Goal: Task Accomplishment & Management: Complete application form

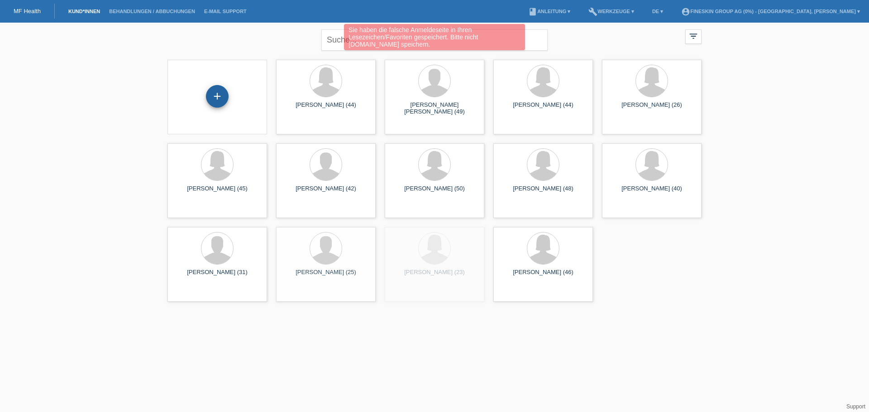
click at [217, 100] on div "+" at bounding box center [217, 96] width 23 height 23
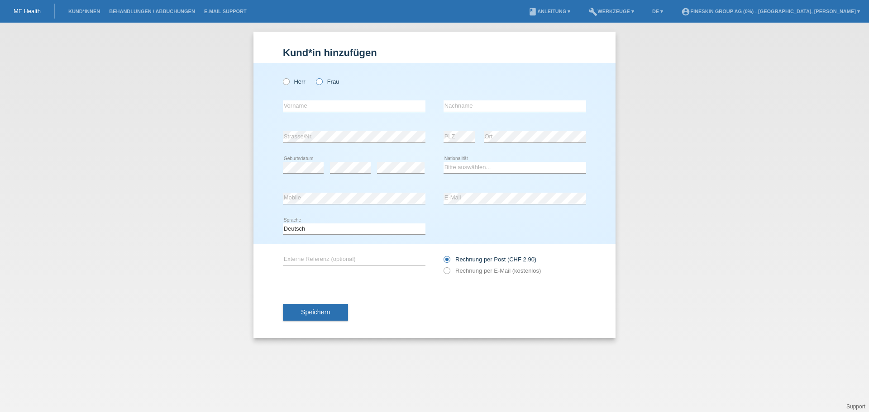
click at [323, 79] on label "Frau" at bounding box center [327, 81] width 23 height 7
click at [322, 79] on input "Frau" at bounding box center [319, 81] width 6 height 6
radio input "true"
click at [308, 105] on input "text" at bounding box center [354, 105] width 142 height 11
type input "Tania"
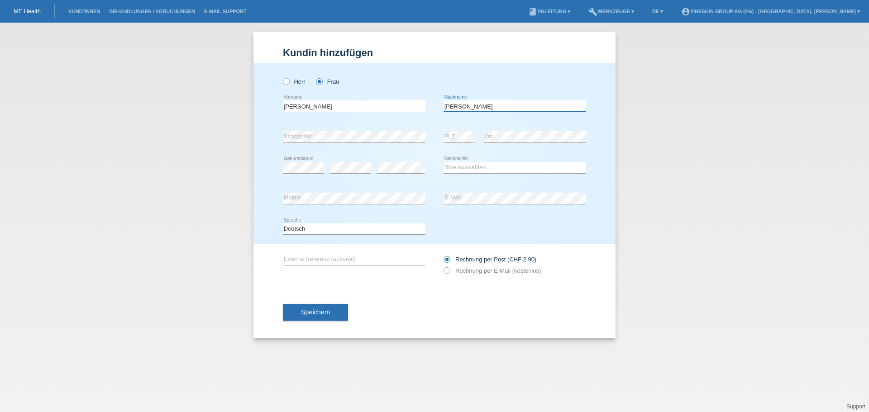
type input "Heusser"
click at [467, 173] on icon at bounding box center [514, 173] width 142 height 0
click at [467, 169] on select "Bitte auswählen... Schweiz Deutschland Liechtenstein Österreich ------------ Af…" at bounding box center [514, 167] width 142 height 11
select select "CH"
click at [443, 162] on select "Bitte auswählen... Schweiz Deutschland Liechtenstein Österreich ------------ Af…" at bounding box center [514, 167] width 142 height 11
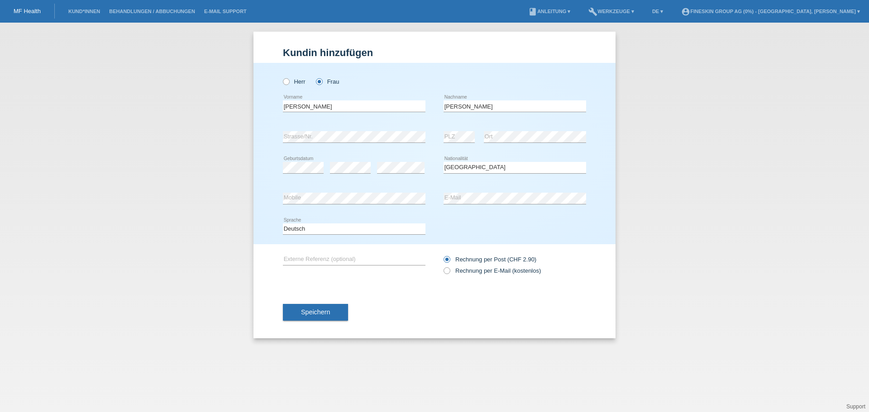
click at [459, 275] on div "Rechnung per Post (CHF 2.90) Rechnung per E-Mail (kostenlos)" at bounding box center [514, 265] width 142 height 23
click at [459, 274] on label "Rechnung per E-Mail (kostenlos)" at bounding box center [491, 270] width 97 height 7
click at [449, 274] on input "Rechnung per E-Mail (kostenlos)" at bounding box center [446, 272] width 6 height 11
radio input "true"
click at [328, 312] on span "Speichern" at bounding box center [315, 312] width 29 height 7
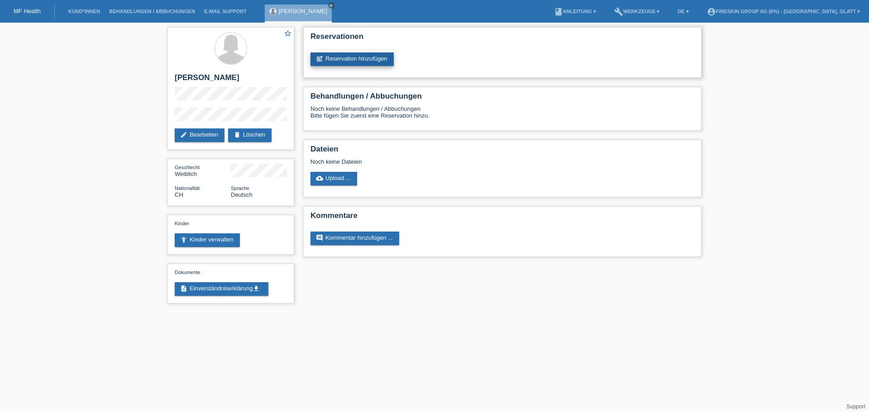
click at [348, 56] on link "post_add Reservation hinzufügen" at bounding box center [351, 59] width 83 height 14
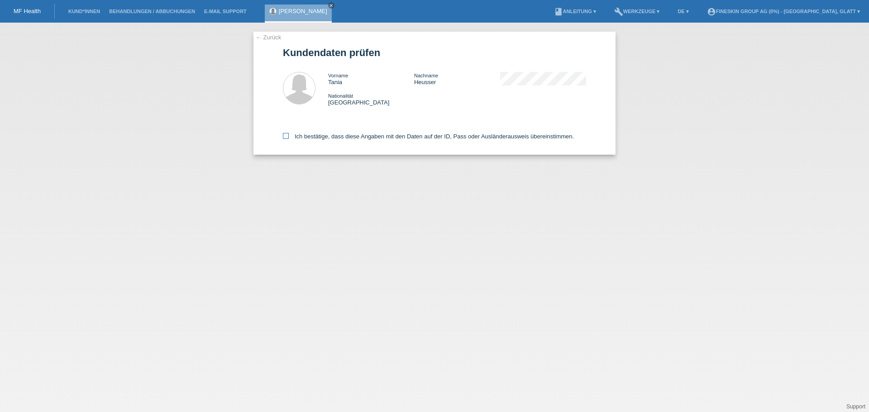
click at [340, 135] on label "Ich bestätige, dass diese Angaben mit den Daten auf der ID, Pass oder Ausländer…" at bounding box center [428, 136] width 291 height 7
click at [289, 135] on input "Ich bestätige, dass diese Angaben mit den Daten auf der ID, Pass oder Ausländer…" at bounding box center [286, 136] width 6 height 6
checkbox input "true"
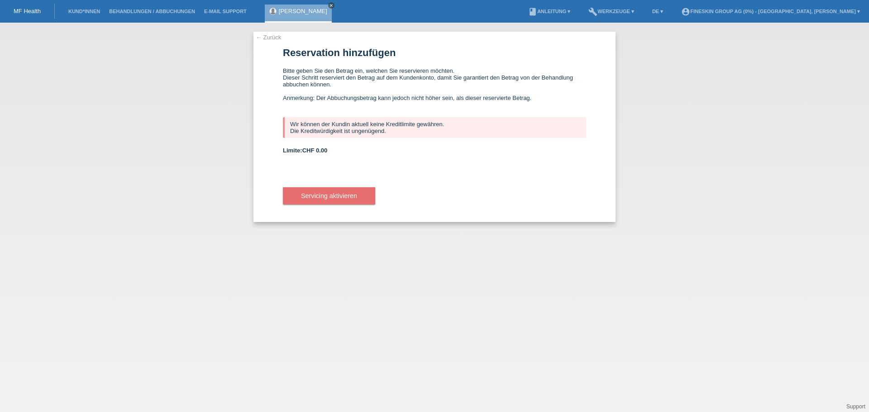
click at [329, 7] on icon "close" at bounding box center [331, 5] width 5 height 5
click at [75, 13] on link "Kund*innen" at bounding box center [84, 11] width 41 height 5
